Goal: Complete application form

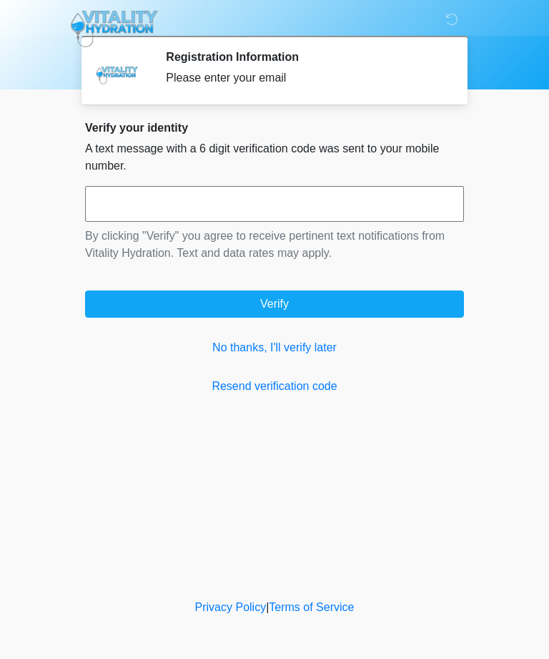
click at [105, 203] on input "text" at bounding box center [274, 204] width 379 height 36
type input "******"
click at [217, 310] on button "Verify" at bounding box center [274, 303] width 379 height 27
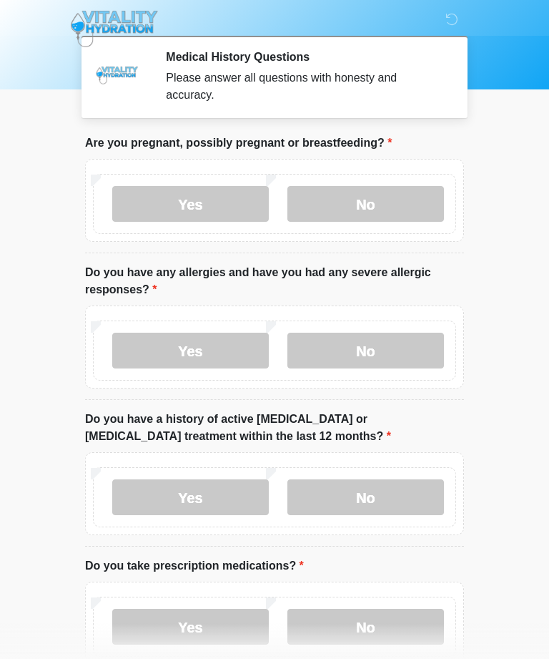
click at [385, 202] on label "No" at bounding box center [365, 204] width 157 height 36
click at [388, 345] on label "No" at bounding box center [365, 351] width 157 height 36
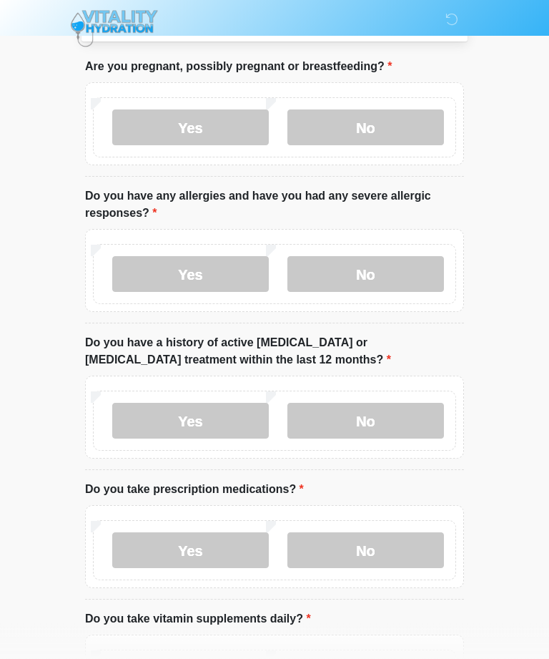
click at [403, 430] on label "No" at bounding box center [365, 421] width 157 height 36
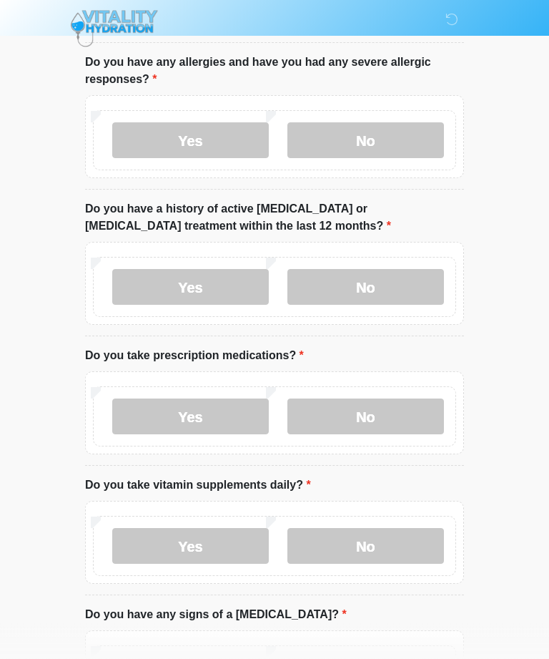
click at [200, 413] on label "Yes" at bounding box center [190, 417] width 157 height 36
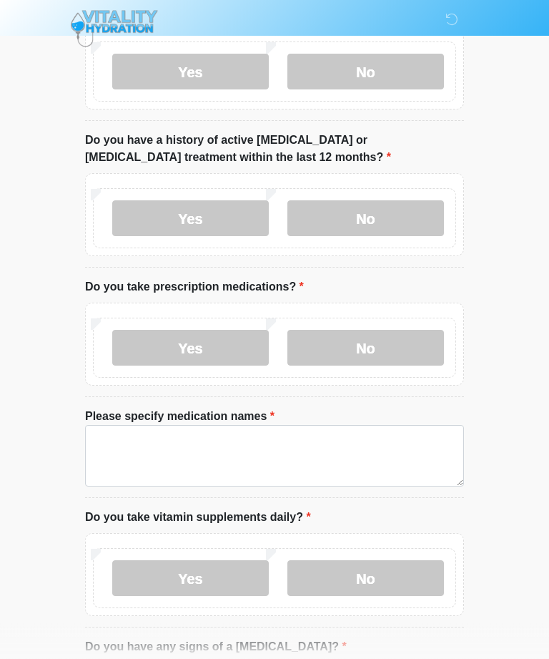
scroll to position [279, 0]
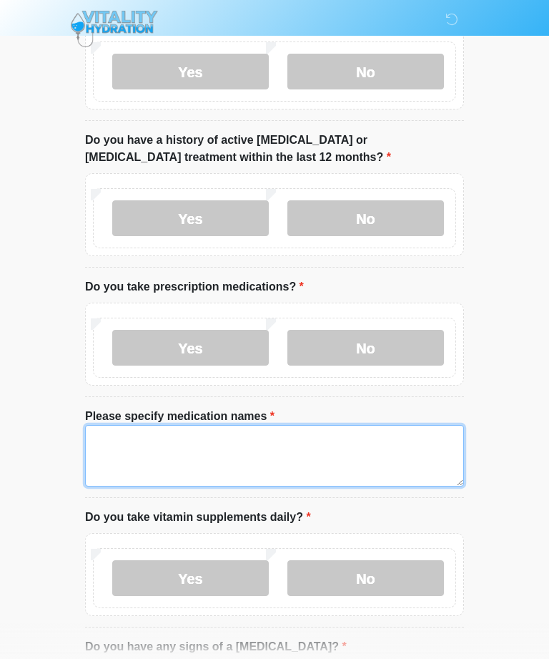
click at [330, 469] on textarea "Please specify medication names" at bounding box center [274, 456] width 379 height 62
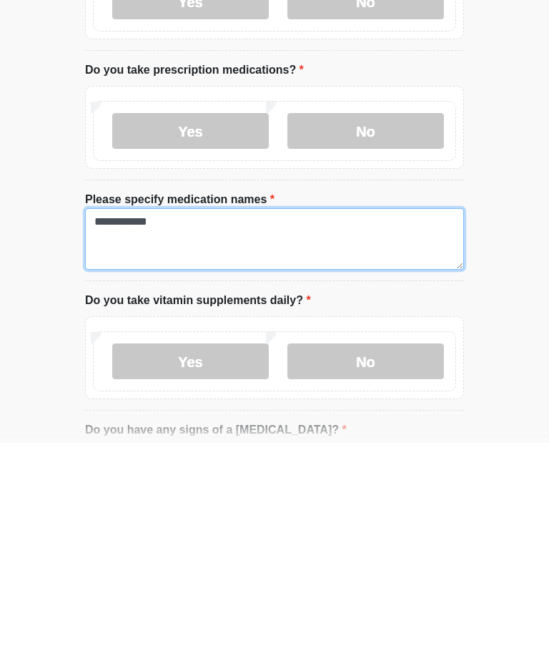
type textarea "**********"
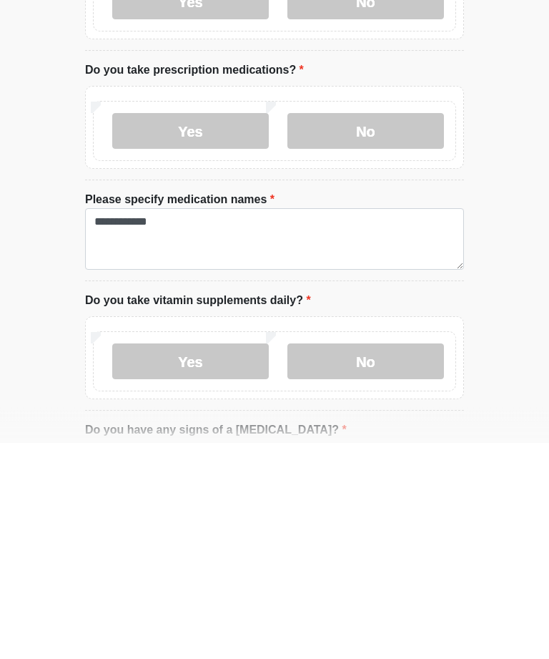
click at [220, 560] on label "Yes" at bounding box center [190, 578] width 157 height 36
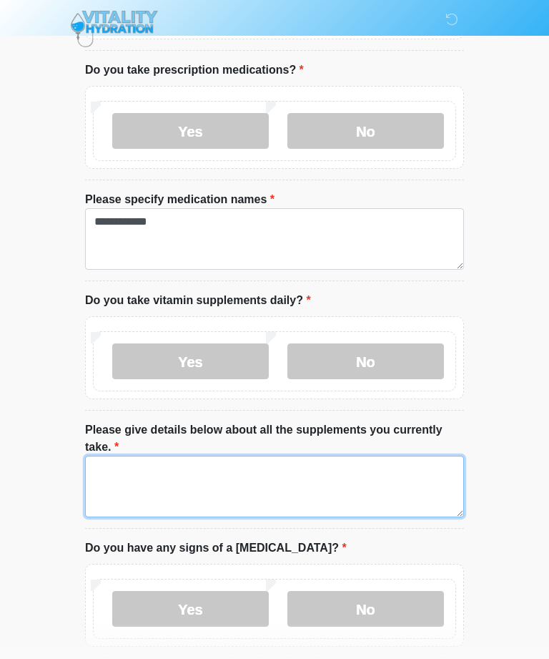
click at [318, 476] on textarea "Please give details below about all the supplements you currently take." at bounding box center [274, 487] width 379 height 62
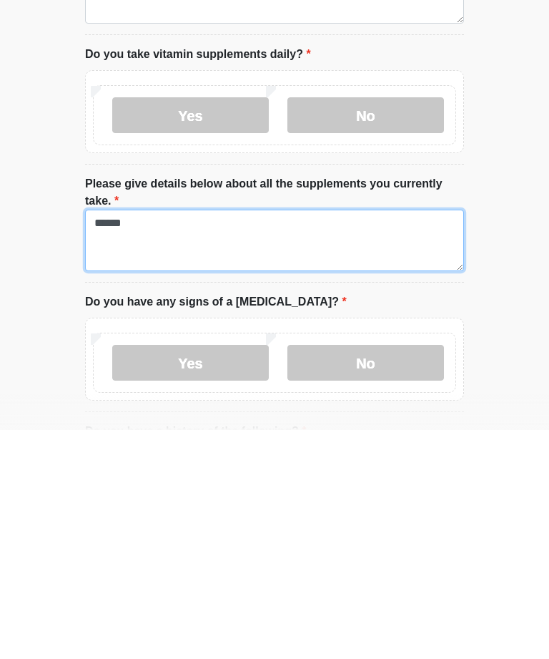
type textarea "******"
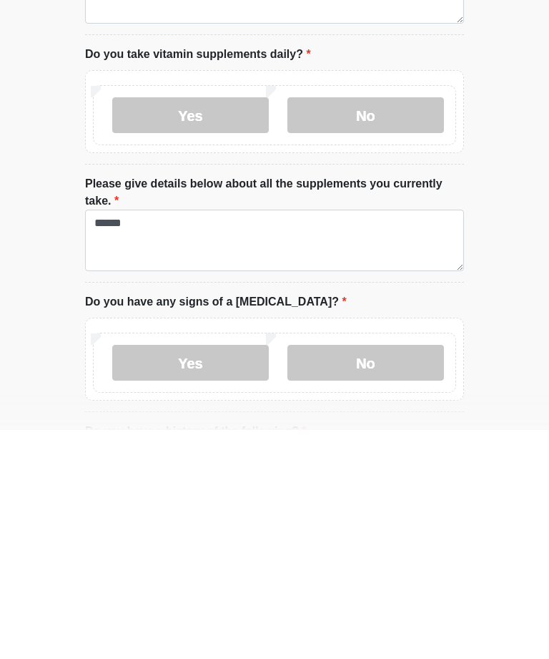
click at [366, 574] on label "No" at bounding box center [365, 592] width 157 height 36
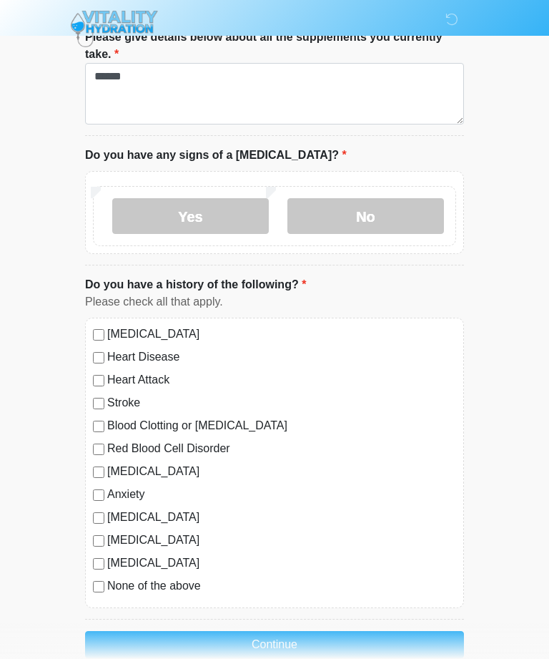
scroll to position [892, 0]
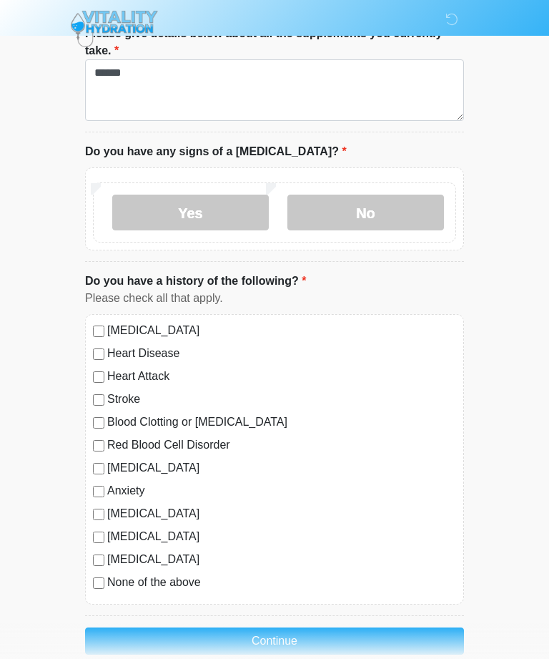
click at [143, 486] on label "Anxiety" at bounding box center [281, 490] width 349 height 17
click at [312, 640] on button "Continue" at bounding box center [274, 640] width 379 height 27
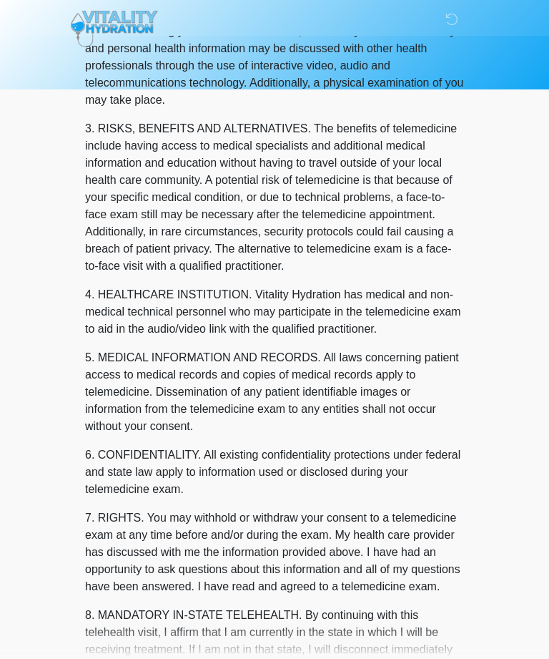
scroll to position [0, 0]
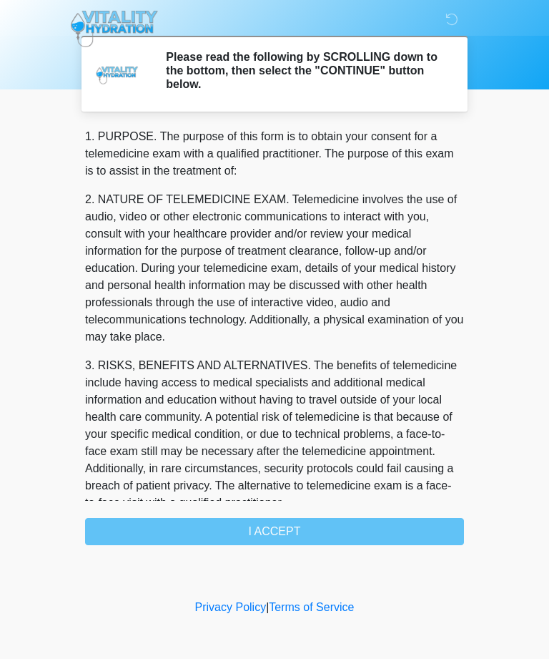
click at [349, 541] on div "1. PURPOSE. The purpose of this form is to obtain your consent for a telemedici…" at bounding box center [274, 336] width 379 height 417
click at [372, 537] on div "1. PURPOSE. The purpose of this form is to obtain your consent for a telemedici…" at bounding box center [274, 336] width 379 height 417
click at [319, 536] on div "1. PURPOSE. The purpose of this form is to obtain your consent for a telemedici…" at bounding box center [274, 336] width 379 height 417
click at [291, 543] on div "1. PURPOSE. The purpose of this form is to obtain your consent for a telemedici…" at bounding box center [274, 336] width 379 height 417
click at [291, 542] on div "1. PURPOSE. The purpose of this form is to obtain your consent for a telemedici…" at bounding box center [274, 336] width 379 height 417
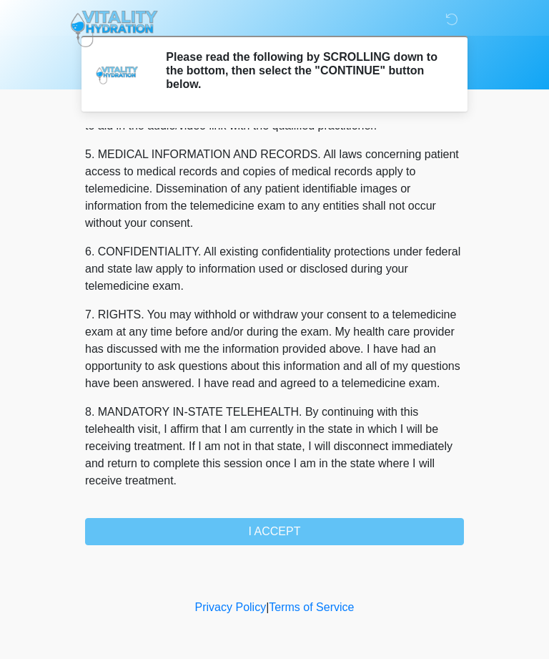
click at [300, 534] on div "1. PURPOSE. The purpose of this form is to obtain your consent for a telemedici…" at bounding box center [274, 336] width 379 height 417
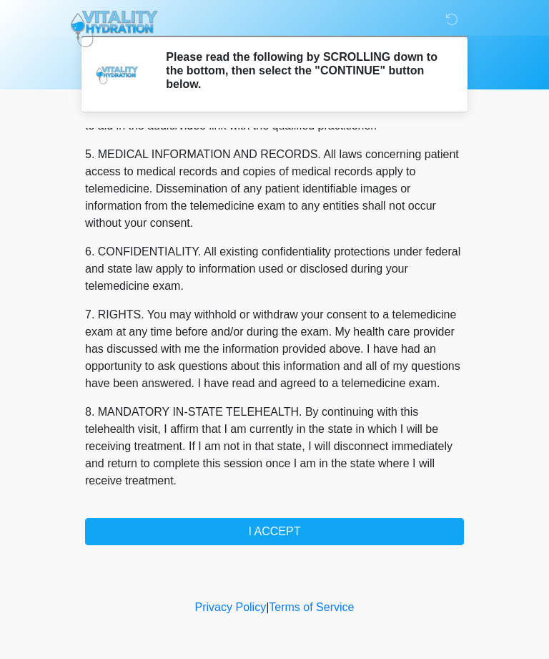
click at [300, 534] on button "I ACCEPT" at bounding box center [274, 531] width 379 height 27
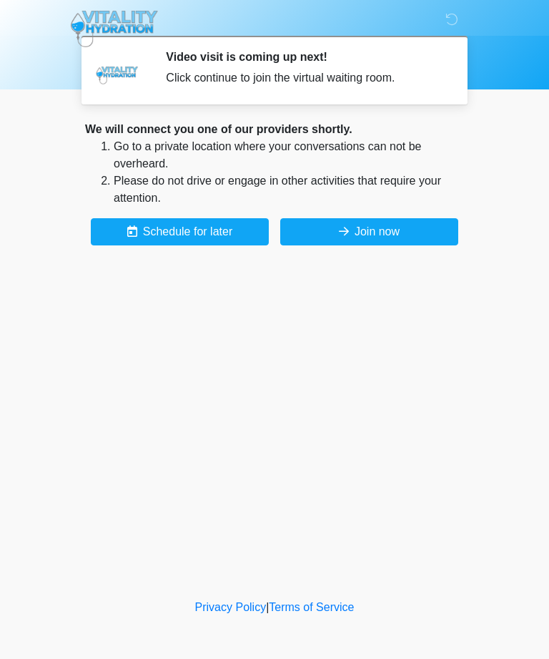
click at [399, 225] on button "Join now" at bounding box center [369, 231] width 178 height 27
